Goal: Information Seeking & Learning: Learn about a topic

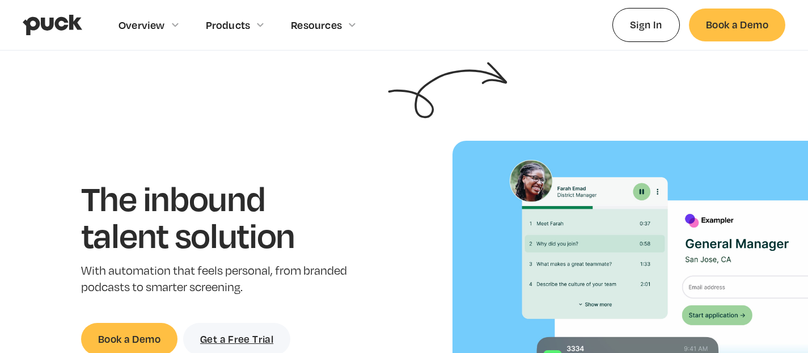
click at [370, 45] on div "Overview Overview Overview How Puck drives candidate quality Explore Team Profi…" at bounding box center [404, 25] width 762 height 50
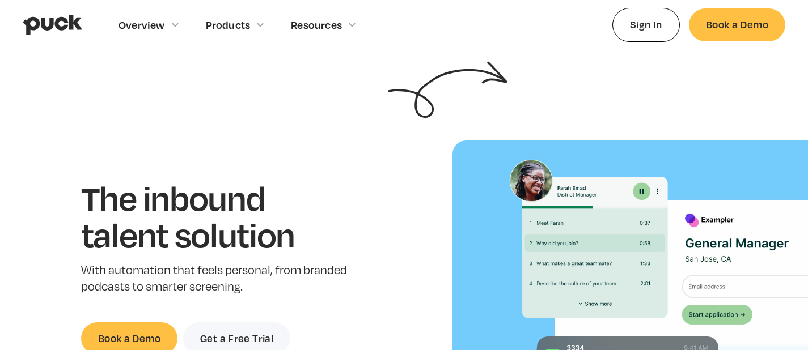
click at [232, 204] on h1 "The inbound talent solution" at bounding box center [215, 216] width 269 height 74
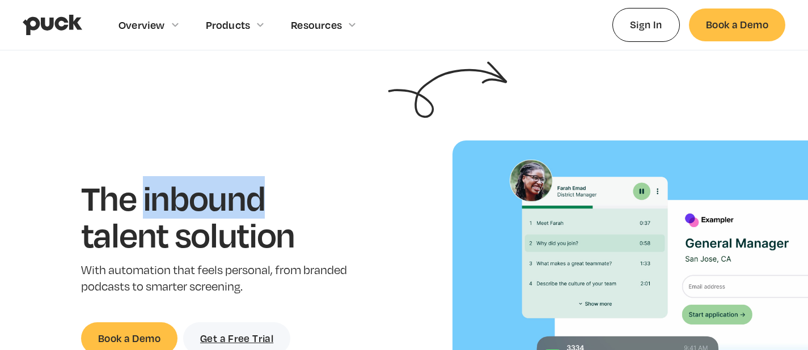
click at [232, 204] on h1 "The inbound talent solution" at bounding box center [215, 216] width 269 height 74
click at [171, 209] on h1 "The inbound talent solution" at bounding box center [215, 216] width 269 height 74
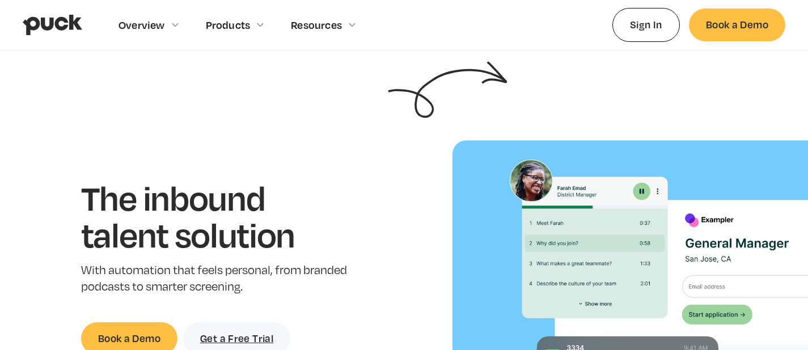
click at [413, 311] on div "The inbound talent solution With automation that feels personal, from branded p…" at bounding box center [215, 267] width 395 height 176
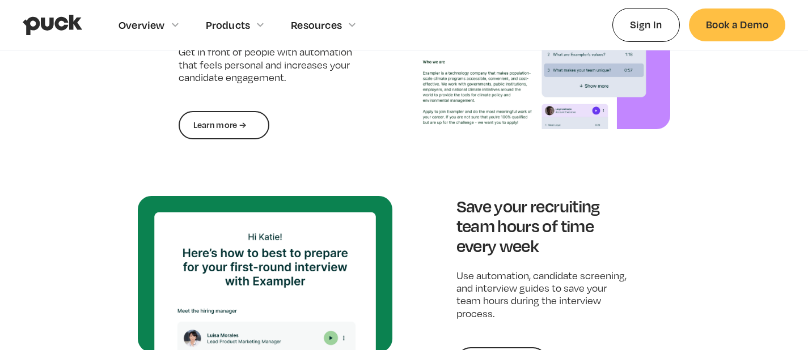
scroll to position [1016, 0]
